Goal: Transaction & Acquisition: Book appointment/travel/reservation

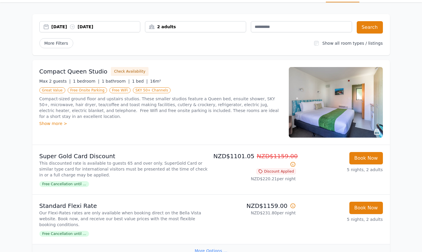
scroll to position [13, 0]
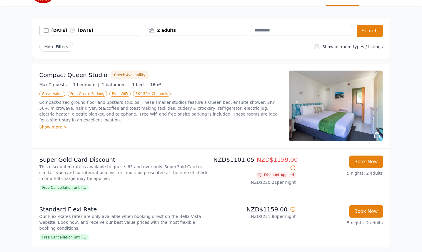
click at [192, 33] on div "2 adults" at bounding box center [195, 30] width 101 height 6
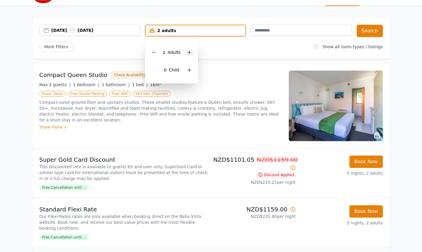
click at [190, 51] on icon at bounding box center [189, 52] width 5 height 5
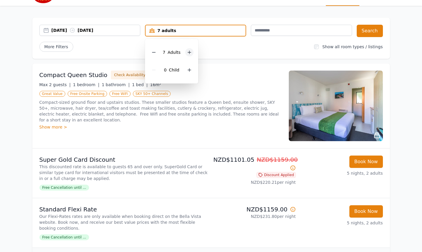
click at [190, 51] on icon at bounding box center [189, 52] width 5 height 5
click at [190, 51] on icon at bounding box center [192, 52] width 5 height 5
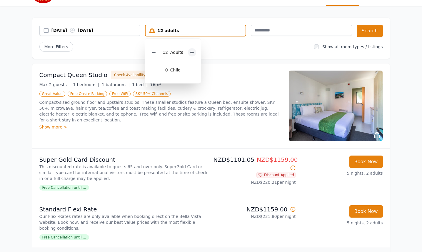
click at [190, 51] on icon at bounding box center [192, 52] width 5 height 5
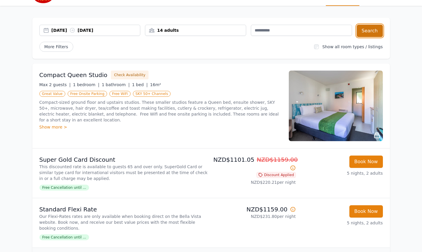
click at [372, 31] on button "Search" at bounding box center [370, 31] width 26 height 12
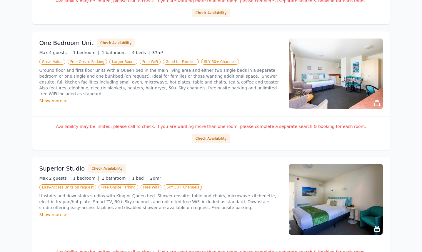
scroll to position [200, 0]
